Goal: Find specific page/section: Find specific page/section

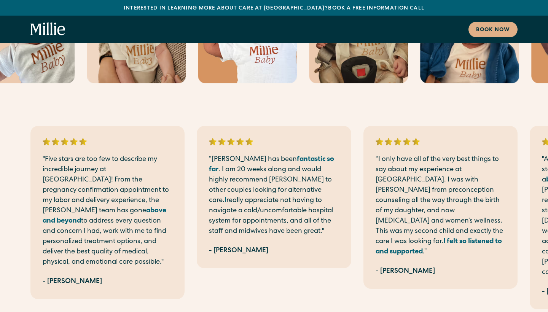
scroll to position [2165, 0]
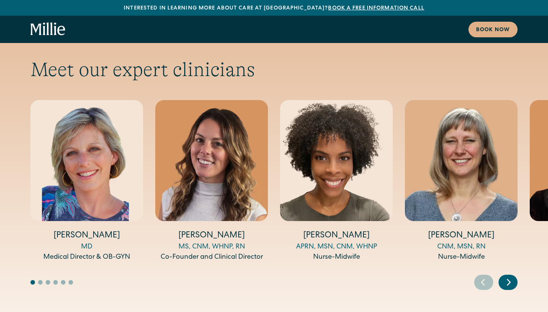
scroll to position [2515, 0]
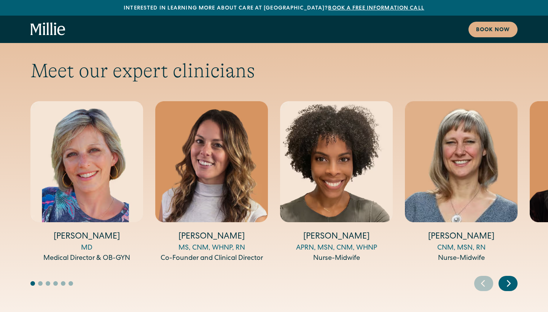
click at [507, 277] on icon "Next slide" at bounding box center [508, 283] width 11 height 12
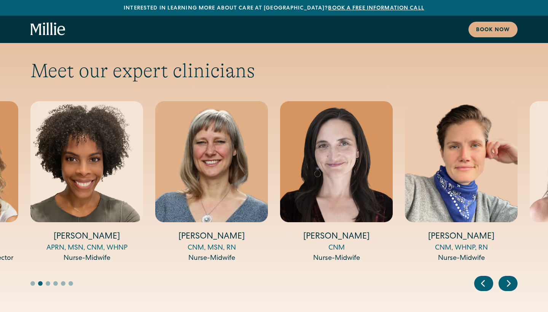
click at [507, 277] on icon "Next slide" at bounding box center [508, 283] width 11 height 12
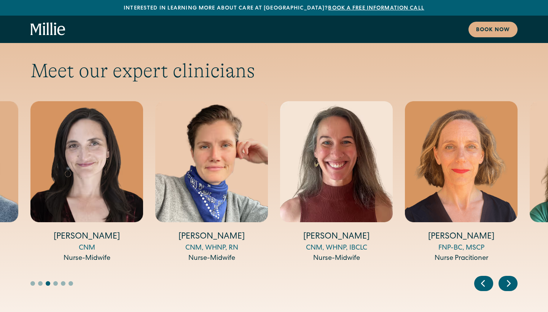
click at [507, 277] on icon "Next slide" at bounding box center [508, 283] width 11 height 12
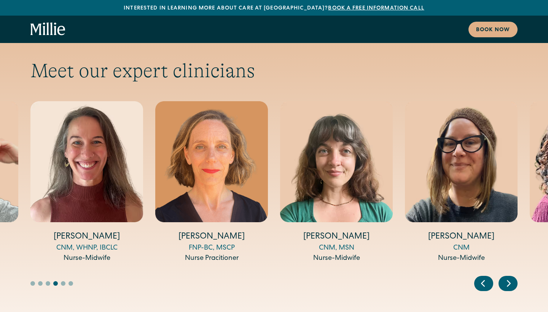
click at [507, 277] on icon "Next slide" at bounding box center [508, 283] width 11 height 12
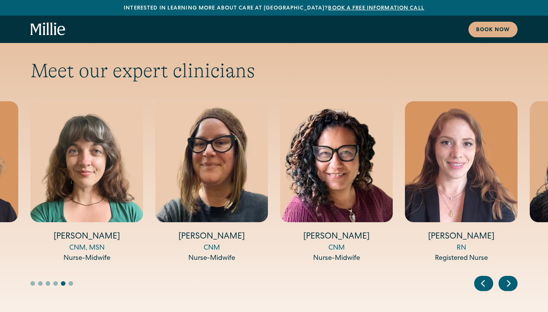
click at [507, 277] on icon "Next slide" at bounding box center [508, 283] width 11 height 12
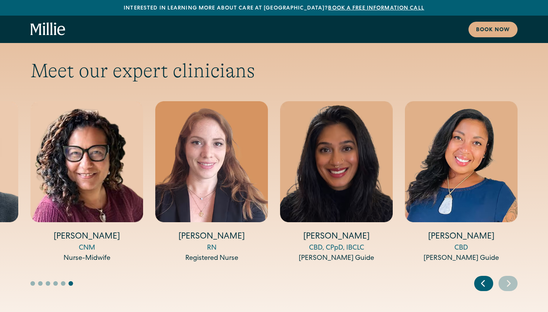
click at [507, 277] on icon "Next slide" at bounding box center [508, 283] width 11 height 12
click at [482, 277] on icon "Previous slide" at bounding box center [482, 283] width 11 height 12
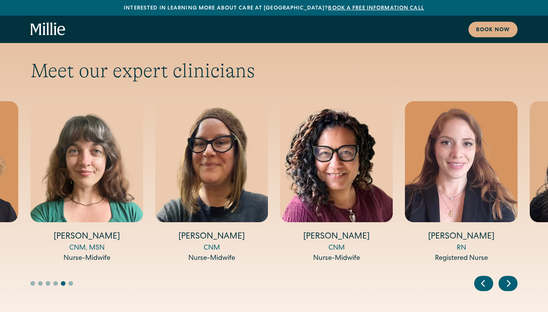
click at [482, 277] on icon "Previous slide" at bounding box center [482, 283] width 11 height 12
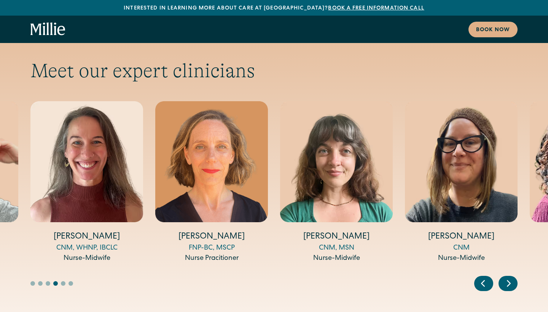
click at [509, 280] on icon "Next slide" at bounding box center [508, 283] width 3 height 6
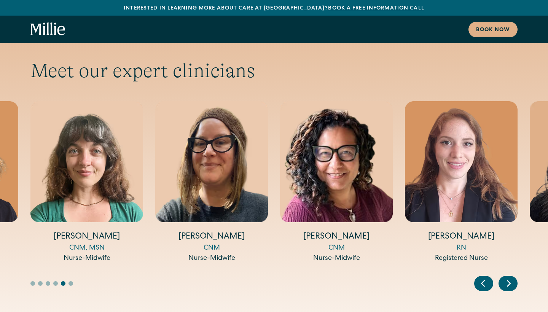
click at [483, 280] on icon "Previous slide" at bounding box center [482, 283] width 3 height 6
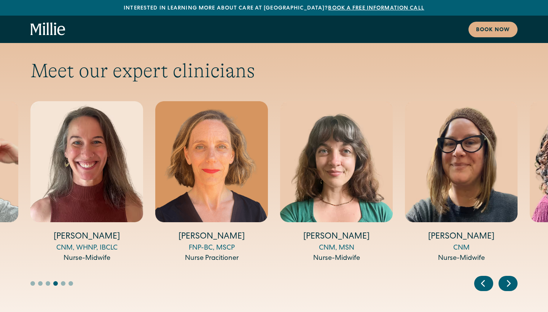
click at [483, 280] on icon "Previous slide" at bounding box center [482, 283] width 3 height 6
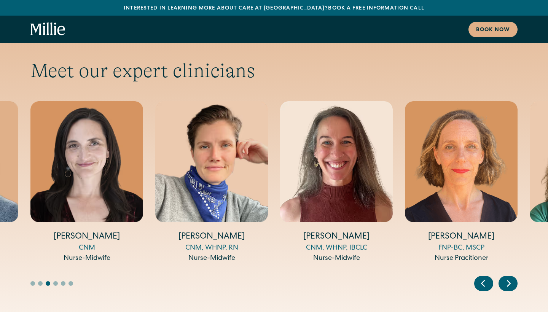
click at [483, 280] on icon "Previous slide" at bounding box center [482, 283] width 3 height 6
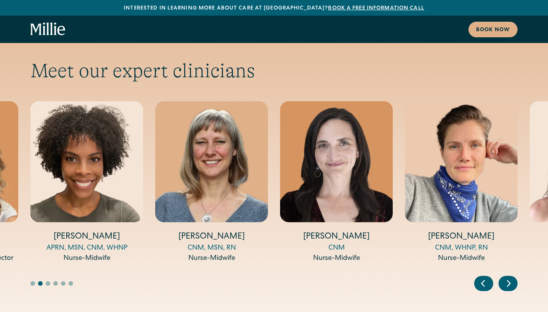
click at [483, 280] on icon "Previous slide" at bounding box center [482, 283] width 3 height 6
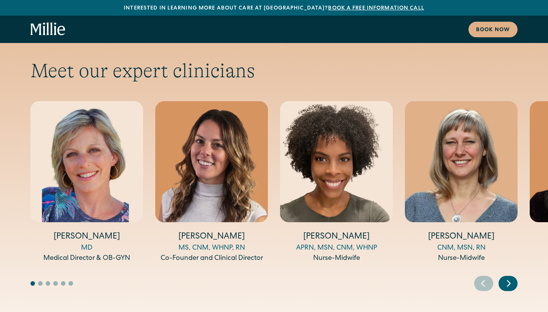
click at [483, 280] on icon "Previous slide" at bounding box center [482, 283] width 3 height 6
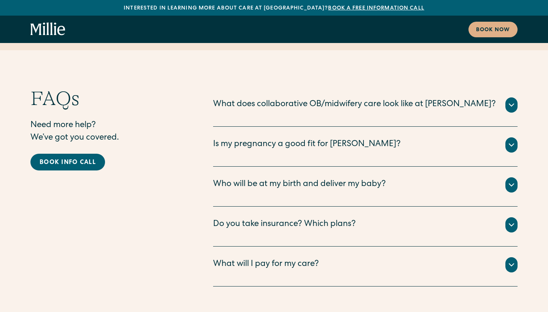
scroll to position [3784, 0]
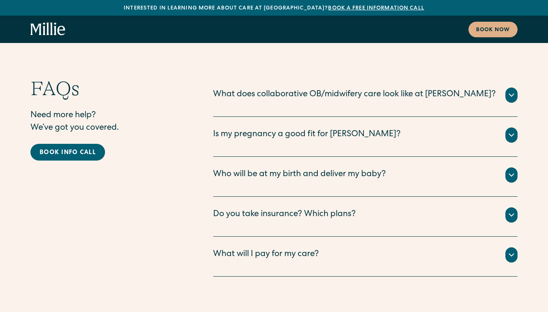
click at [510, 210] on icon at bounding box center [511, 214] width 9 height 9
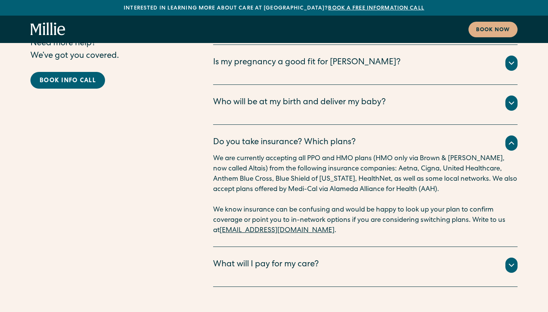
scroll to position [3858, 0]
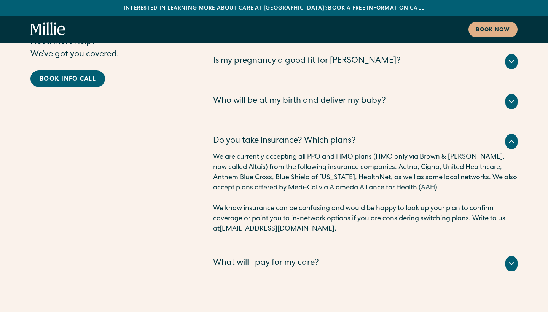
click at [512, 256] on div at bounding box center [511, 263] width 12 height 15
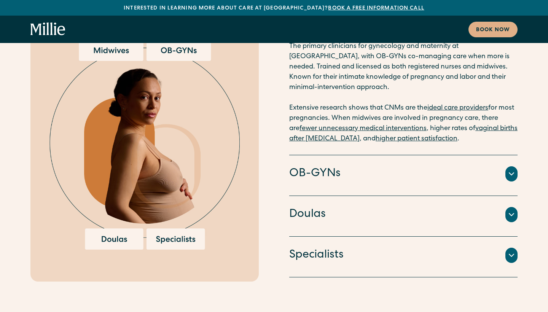
scroll to position [1554, 0]
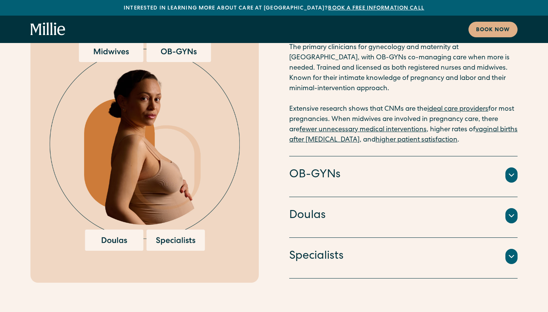
click at [515, 170] on icon at bounding box center [511, 174] width 9 height 9
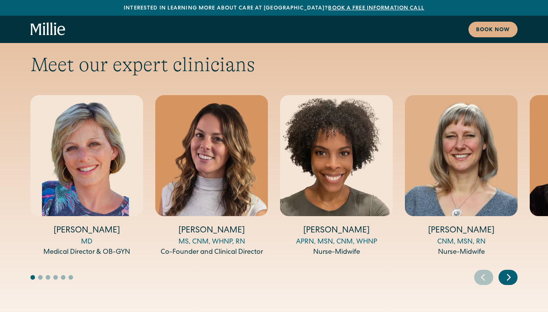
scroll to position [2523, 0]
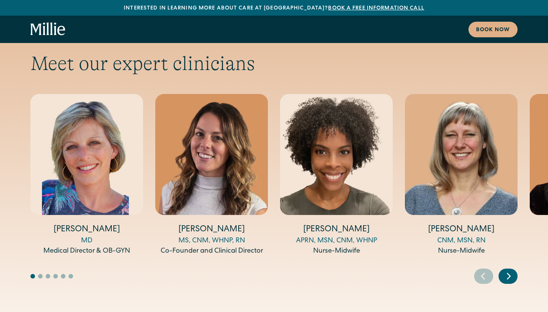
click at [508, 270] on icon "Next slide" at bounding box center [508, 276] width 11 height 12
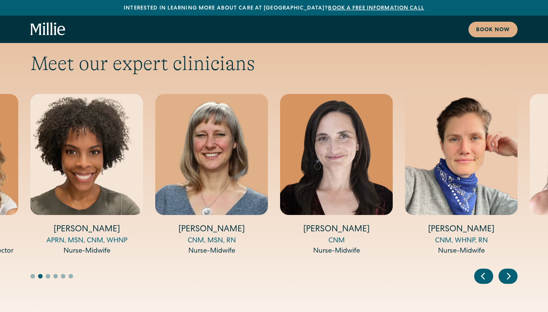
click at [508, 270] on icon "Next slide" at bounding box center [508, 276] width 11 height 12
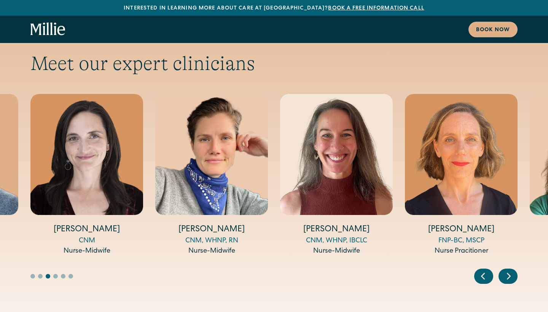
click at [508, 270] on icon "Next slide" at bounding box center [508, 276] width 11 height 12
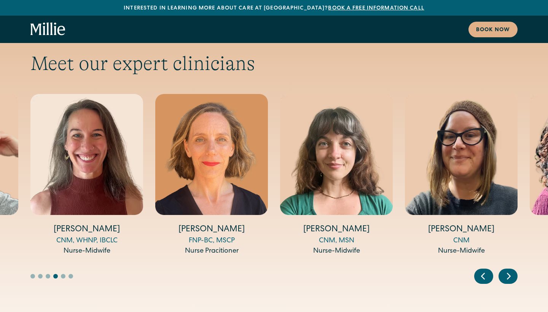
click at [508, 270] on icon "Next slide" at bounding box center [508, 276] width 11 height 12
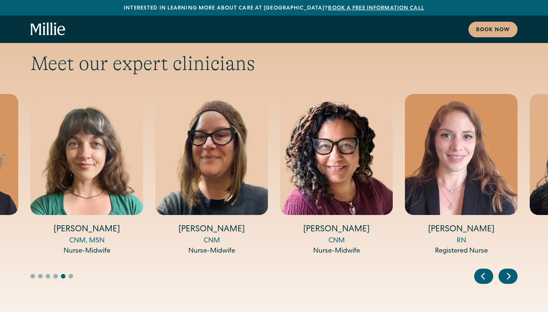
click at [509, 270] on icon "Next slide" at bounding box center [508, 276] width 11 height 12
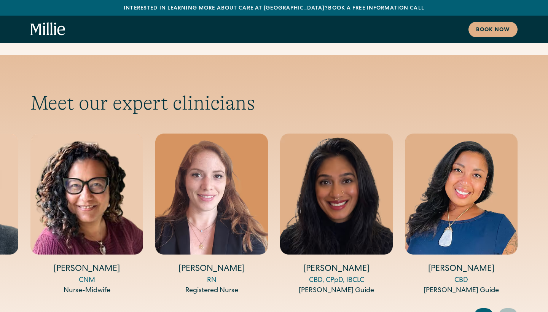
scroll to position [2483, 0]
click at [338, 151] on img "13 / 14" at bounding box center [336, 193] width 113 height 121
click at [338, 133] on img "13 / 14" at bounding box center [336, 193] width 113 height 121
click at [341, 133] on img "13 / 14" at bounding box center [336, 193] width 113 height 121
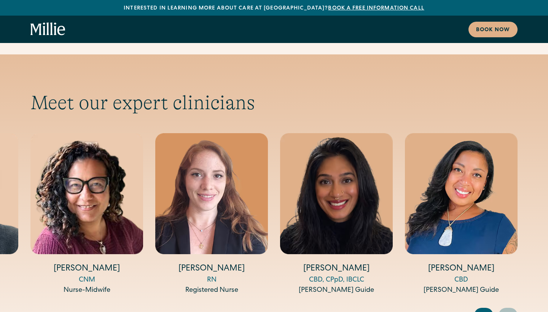
click at [341, 133] on img "13 / 14" at bounding box center [336, 193] width 113 height 121
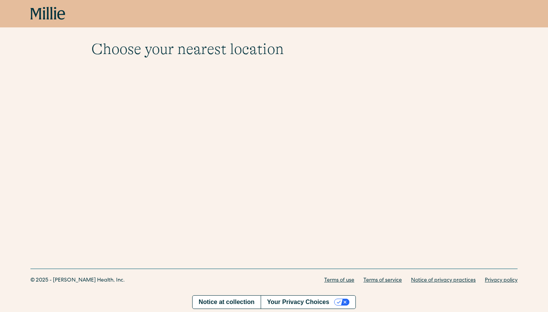
scroll to position [21, 0]
